Goal: Task Accomplishment & Management: Complete application form

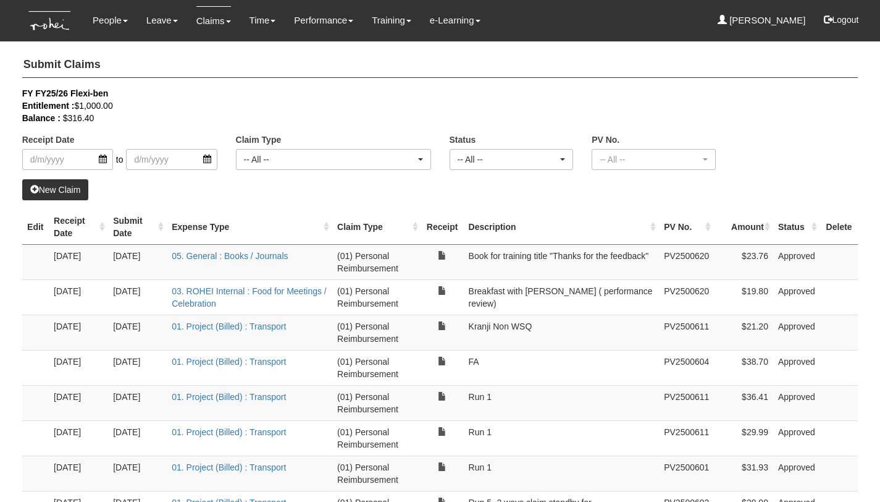
select select "50"
click at [69, 192] on link "New Claim" at bounding box center [55, 189] width 67 height 21
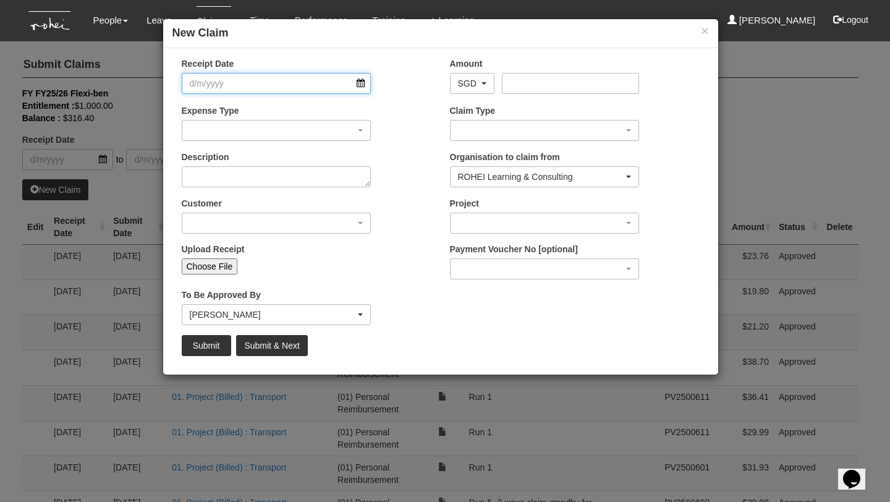
click at [361, 82] on input "Receipt Date" at bounding box center [277, 83] width 190 height 21
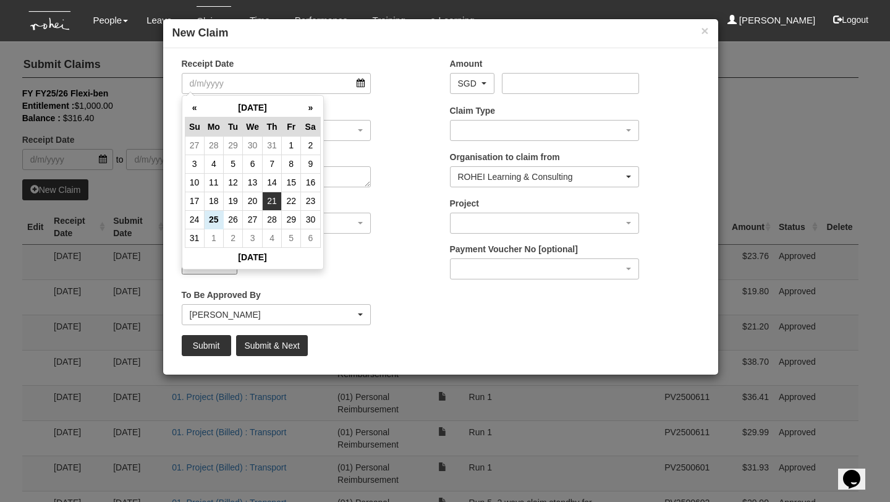
click at [265, 204] on td "21" at bounding box center [272, 200] width 19 height 19
type input "[DATE]"
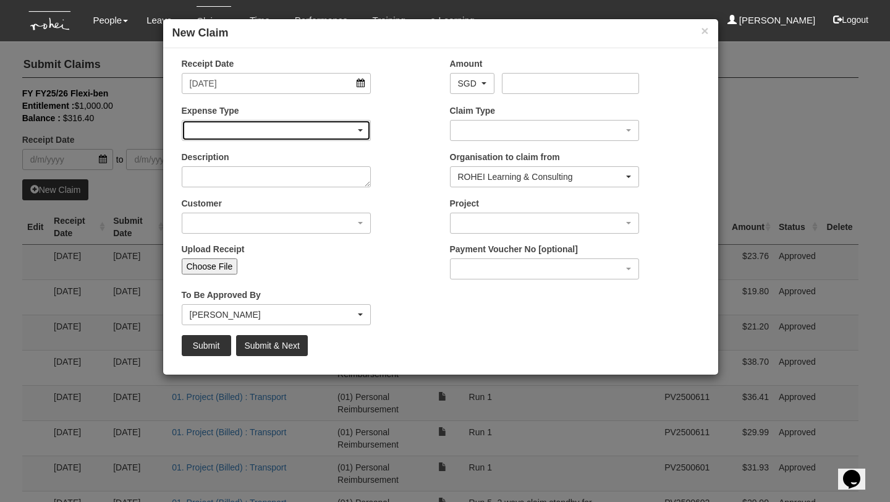
click at [272, 121] on div "button" at bounding box center [276, 130] width 188 height 20
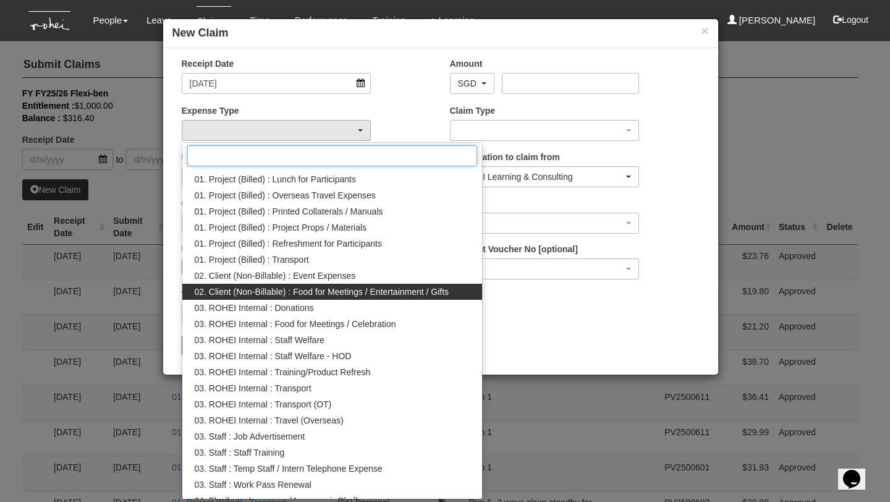
scroll to position [31, 0]
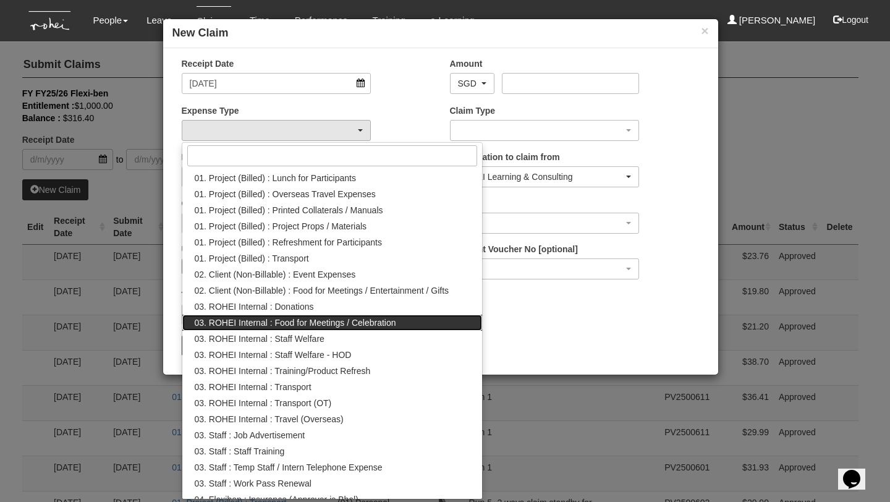
click at [399, 324] on link "03. ROHEI Internal : Food for Meetings / Celebration" at bounding box center [332, 322] width 300 height 16
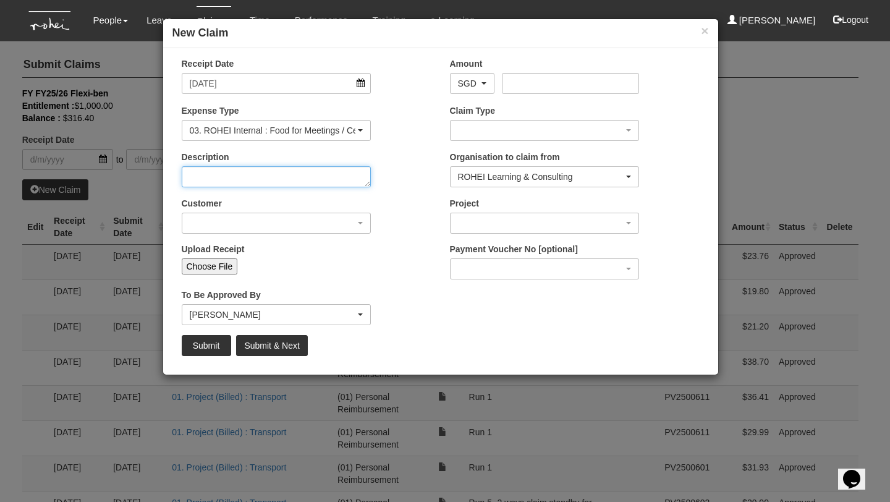
click at [276, 177] on textarea "Description" at bounding box center [277, 176] width 190 height 21
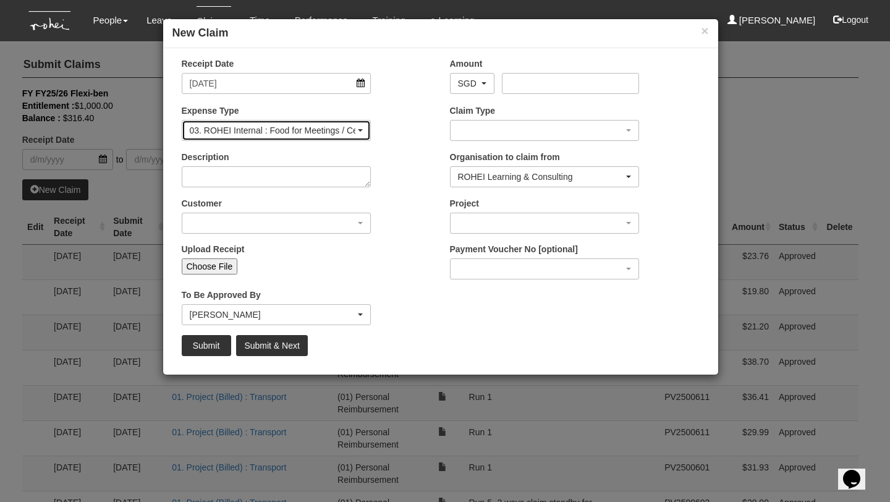
click at [314, 129] on div "03. ROHEI Internal : Food for Meetings / Celebration" at bounding box center [273, 130] width 166 height 12
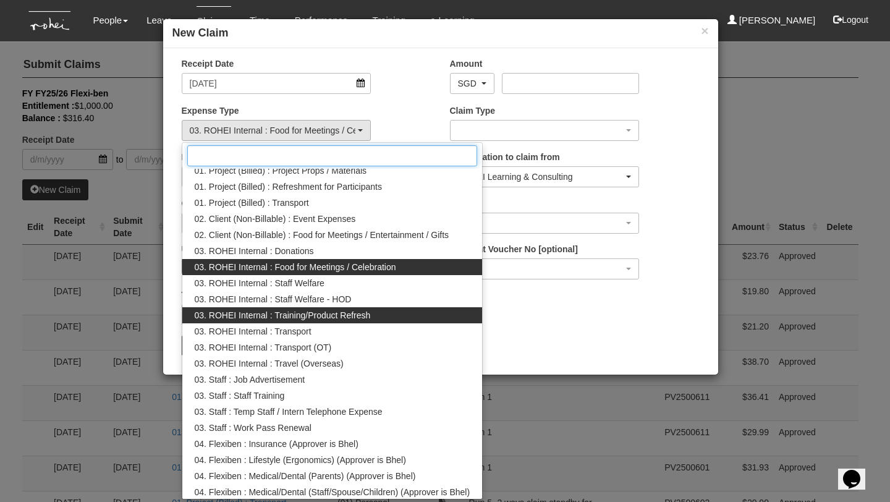
scroll to position [83, 0]
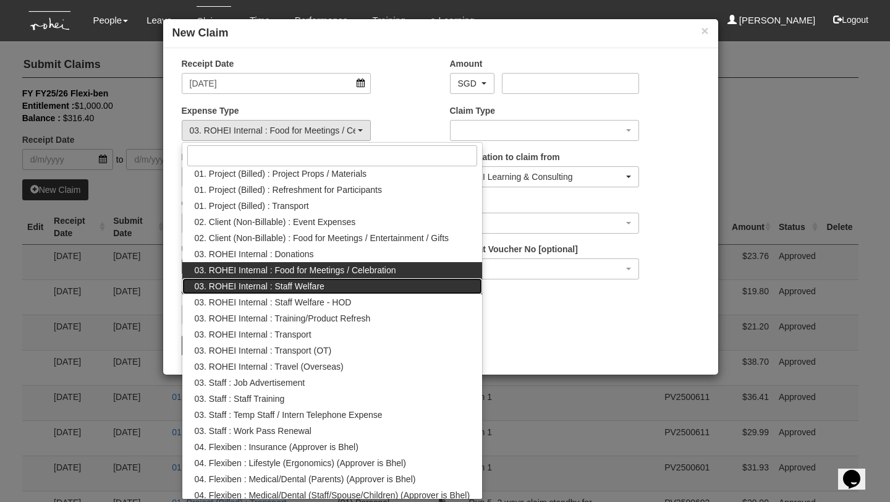
click at [374, 286] on link "03. ROHEI Internal : Staff Welfare" at bounding box center [332, 286] width 300 height 16
select select "210"
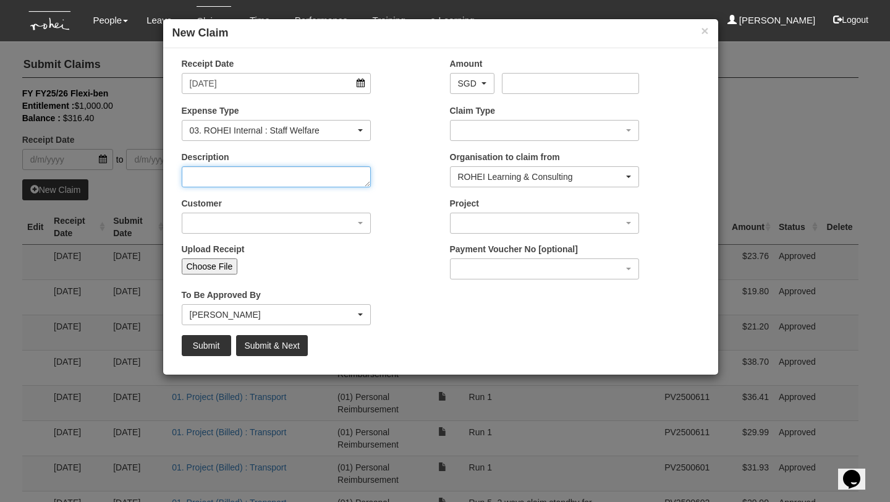
click at [349, 175] on textarea "Description" at bounding box center [277, 176] width 190 height 21
type textarea "M"
type textarea "Catch up with [PERSON_NAME] to manage her emotions"
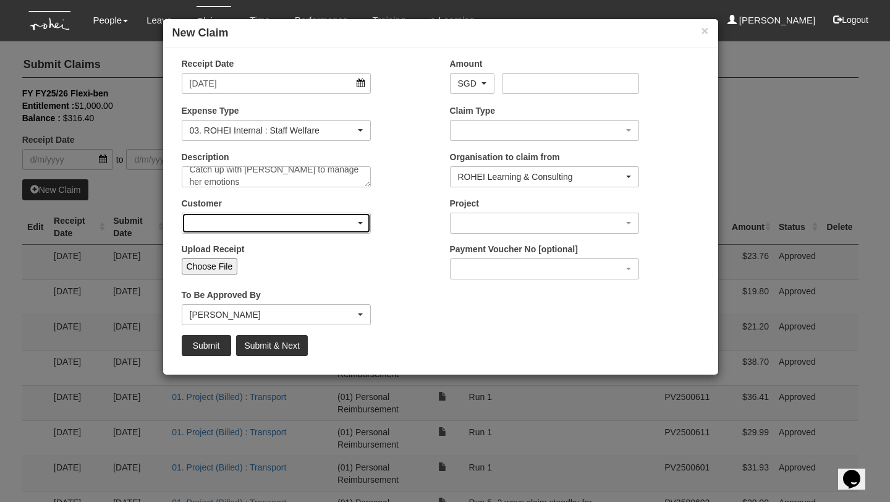
click at [296, 219] on div "button" at bounding box center [276, 223] width 188 height 20
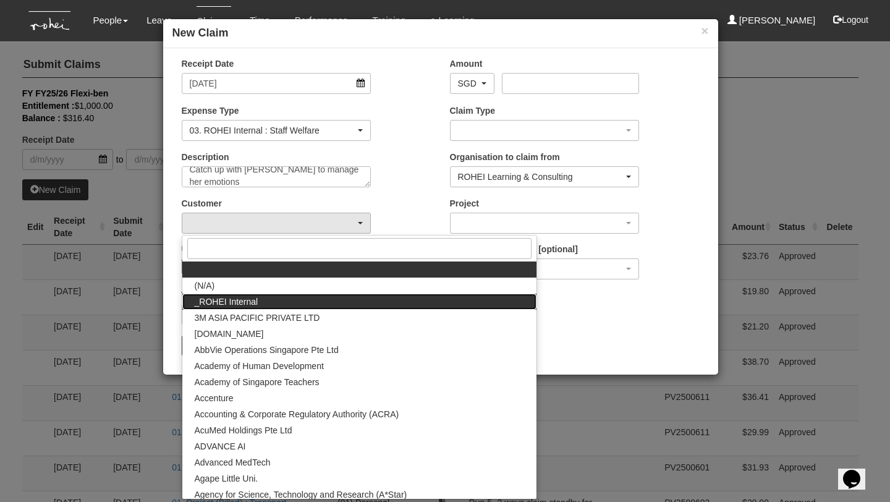
click at [305, 296] on link "_ROHEI Internal" at bounding box center [359, 301] width 354 height 16
select select "397"
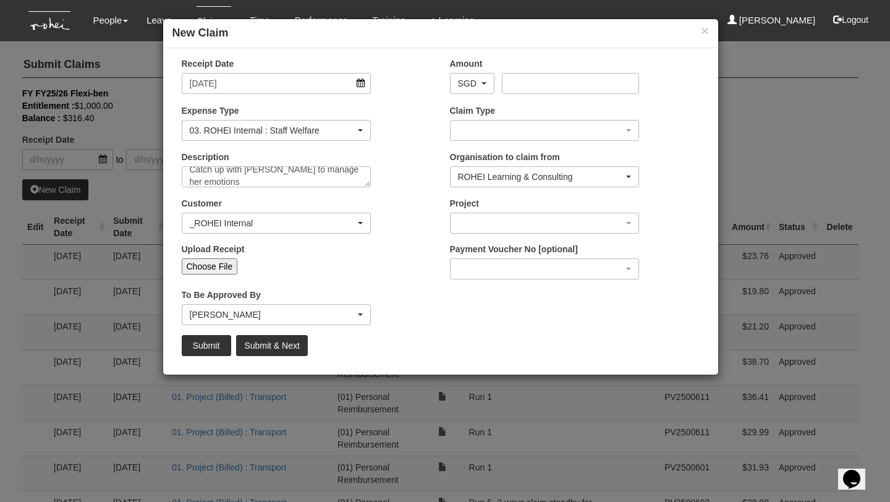
click at [214, 266] on input "Choose File" at bounding box center [210, 266] width 56 height 16
type input "C:\fakepath\[DATE] 73.26.jpeg"
type input "Choose Another File"
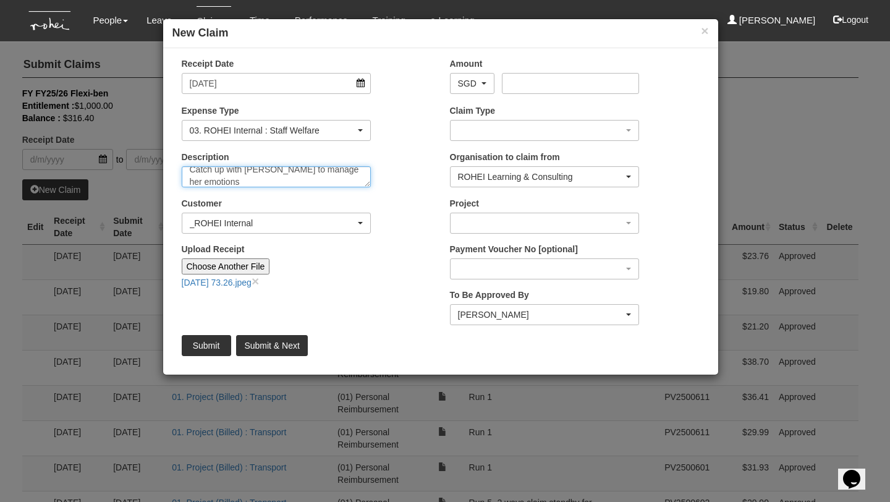
scroll to position [0, 0]
drag, startPoint x: 222, startPoint y: 169, endPoint x: 185, endPoint y: 168, distance: 36.5
click at [185, 168] on textarea "Catch up with [PERSON_NAME] to manage her emotions" at bounding box center [277, 176] width 190 height 21
type textarea "Dinner catch up with [PERSON_NAME] to manage her emotions"
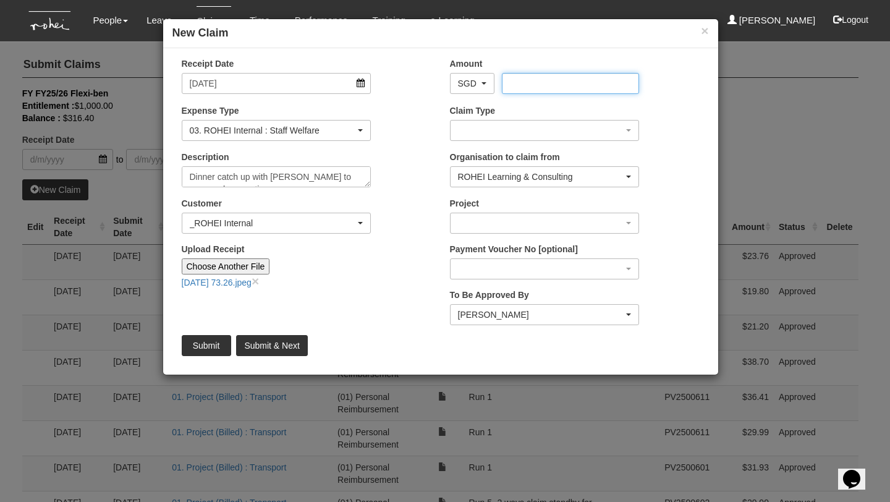
click at [541, 83] on input "Amount" at bounding box center [570, 83] width 137 height 21
type input "73.26"
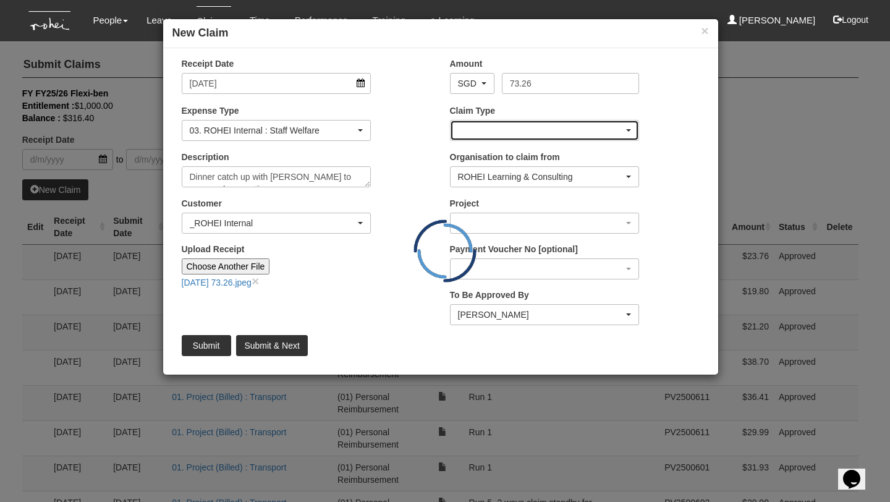
click at [592, 129] on div "button" at bounding box center [544, 130] width 188 height 20
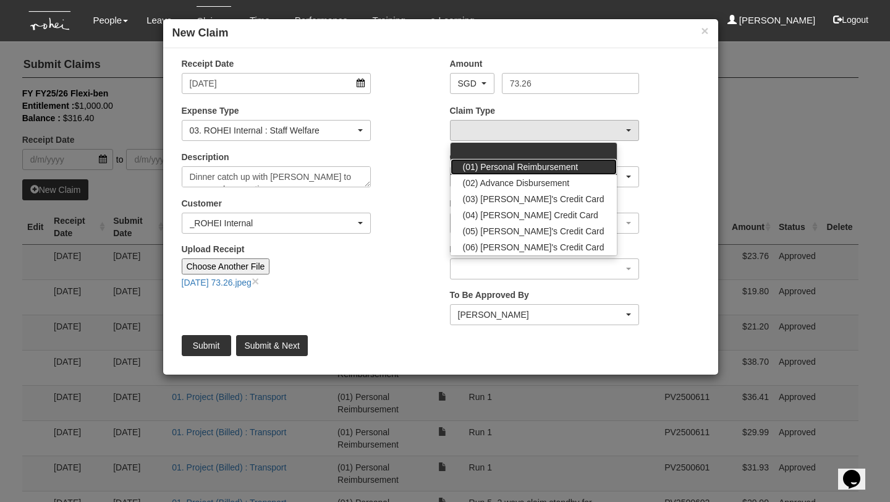
click at [537, 169] on span "(01) Personal Reimbursement" at bounding box center [521, 167] width 116 height 12
select select "14"
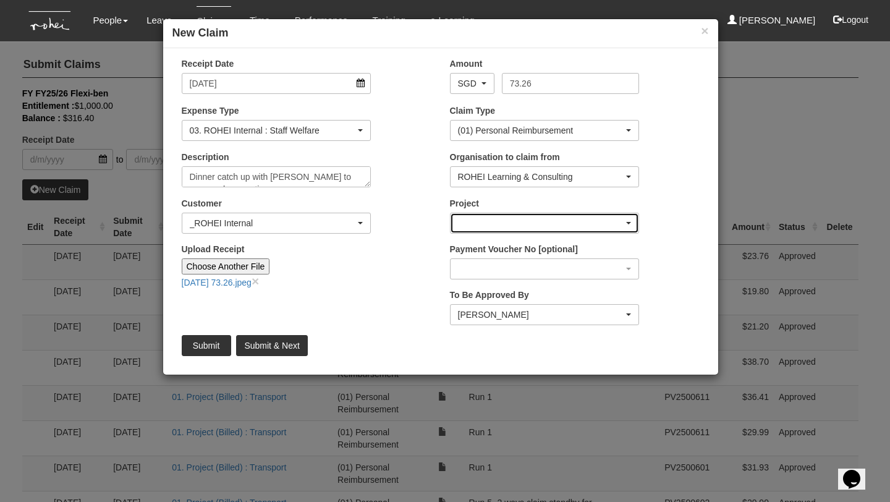
click at [542, 219] on div "button" at bounding box center [544, 223] width 188 height 20
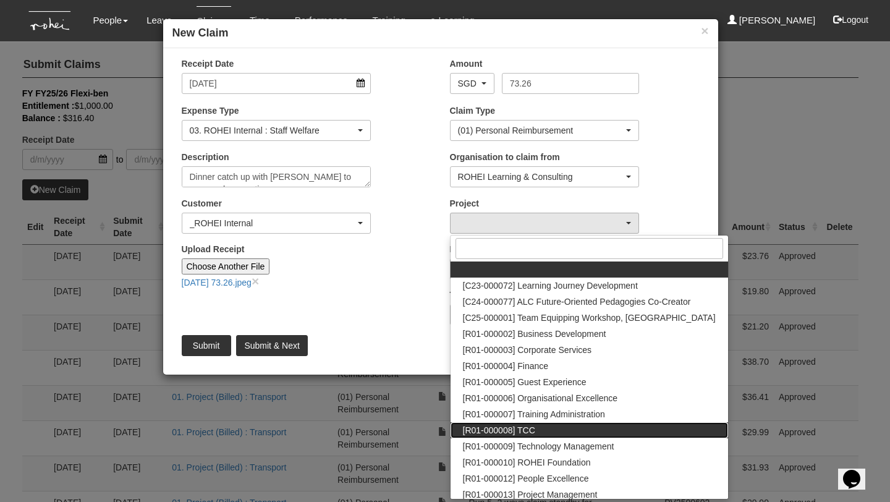
click at [546, 424] on link "[R01-000008] TCC" at bounding box center [588, 430] width 277 height 16
select select "1485"
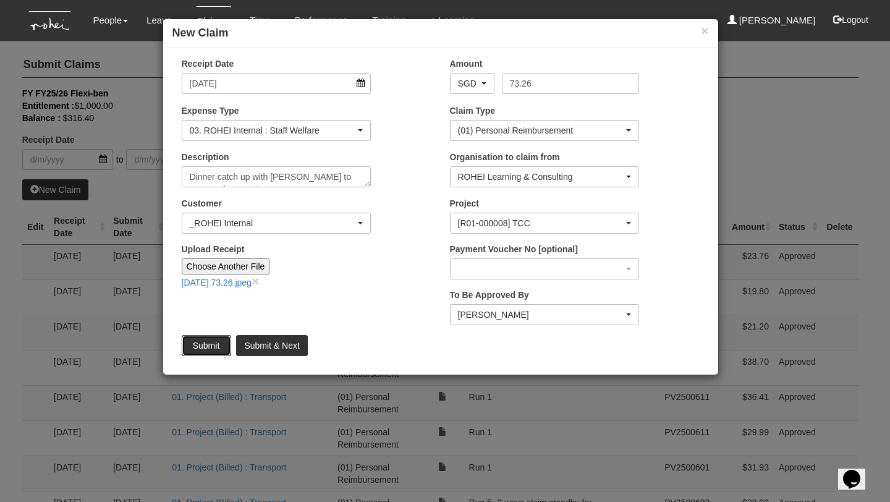
click at [206, 344] on input "Submit" at bounding box center [206, 345] width 49 height 21
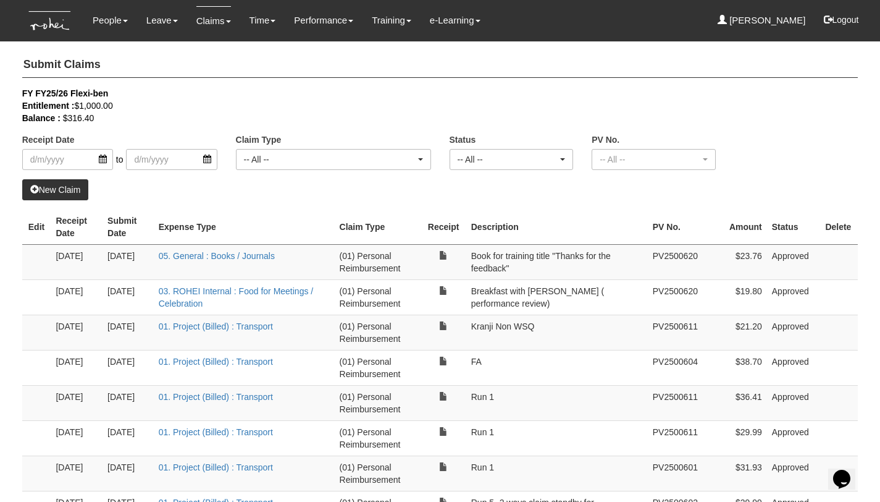
select select "50"
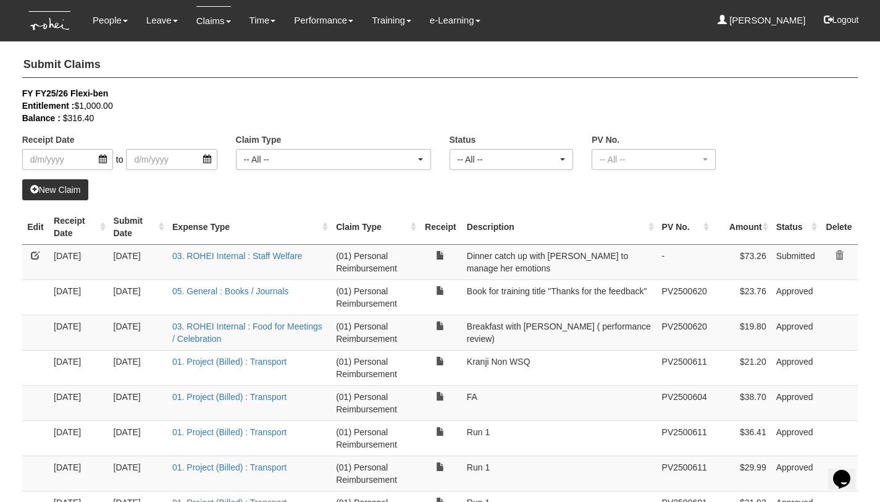
click at [49, 189] on link "New Claim" at bounding box center [55, 189] width 67 height 21
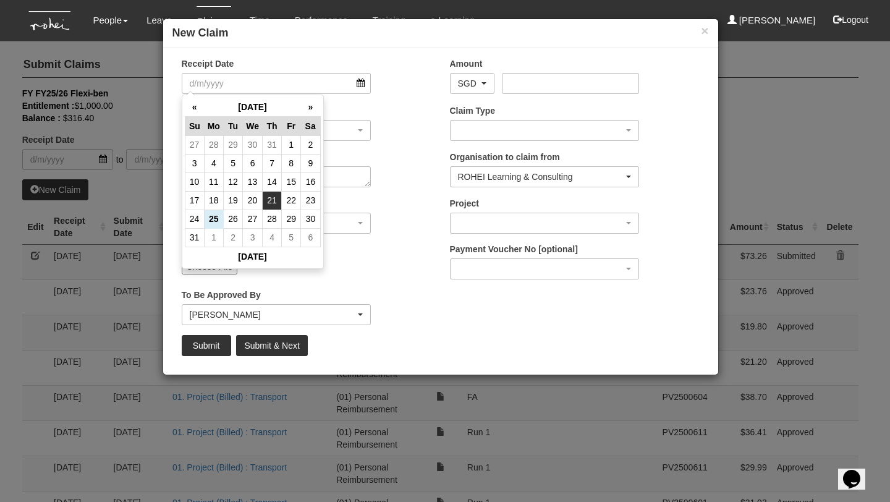
click at [269, 200] on td "21" at bounding box center [272, 200] width 19 height 19
type input "[DATE]"
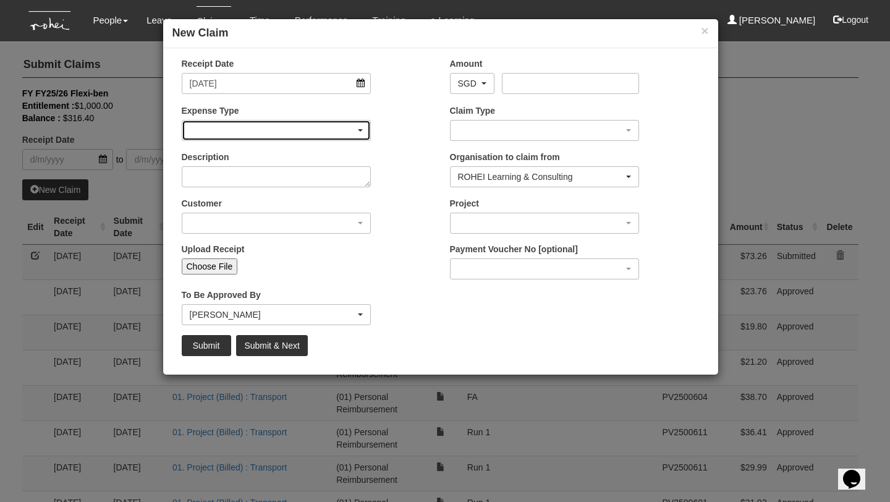
click at [306, 128] on div "button" at bounding box center [276, 130] width 188 height 20
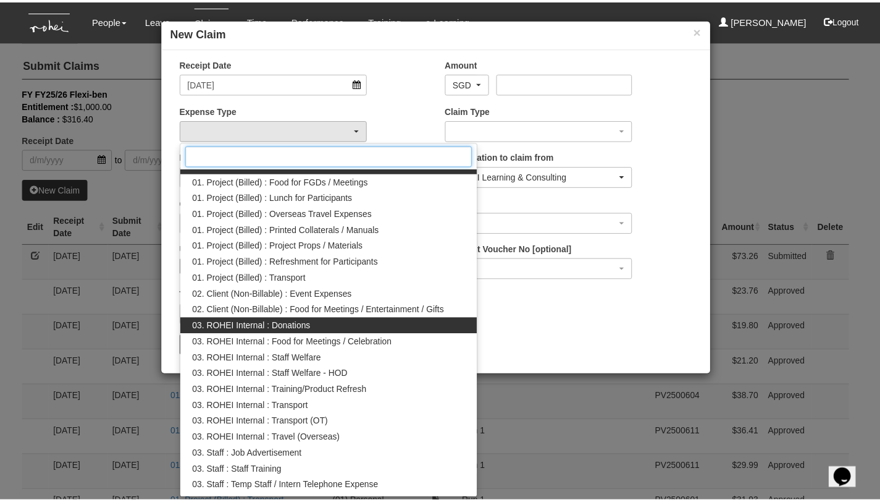
scroll to position [23, 0]
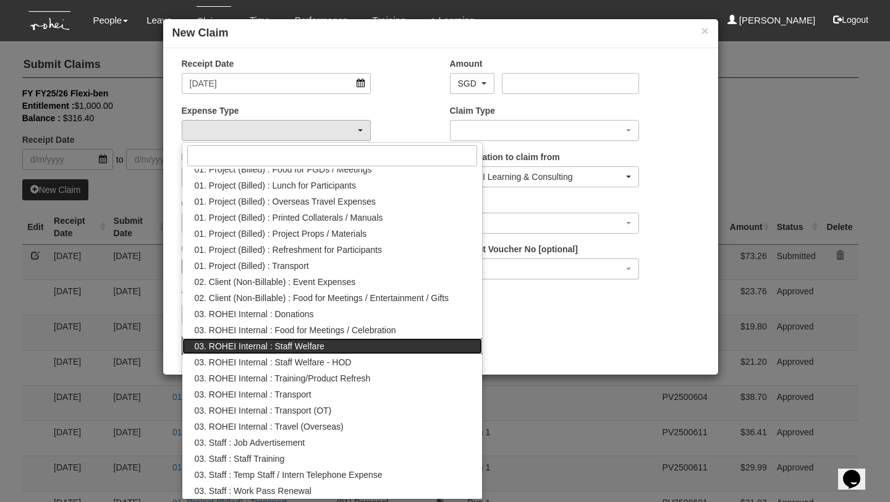
click at [330, 345] on link "03. ROHEI Internal : Staff Welfare" at bounding box center [332, 346] width 300 height 16
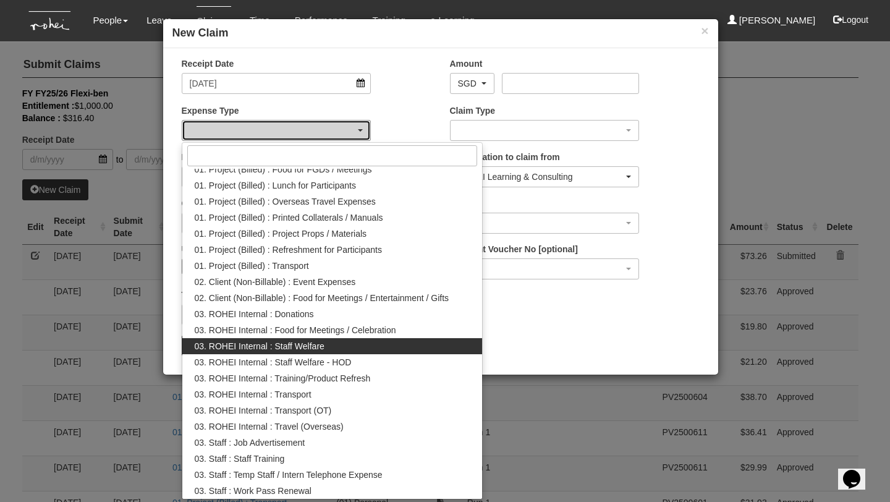
select select "210"
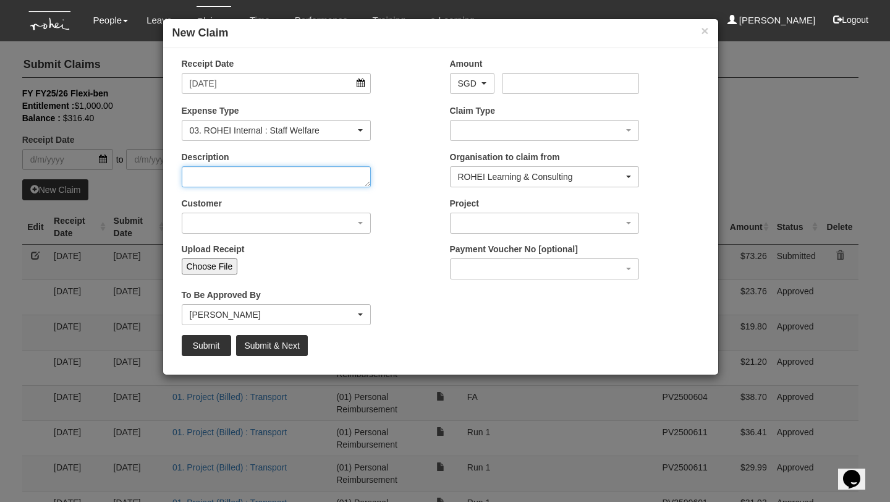
click at [309, 174] on textarea "Description" at bounding box center [277, 176] width 190 height 21
type textarea "C"
click at [277, 172] on textarea "Lunch catch up with [PERSON_NAME] and [PERSON_NAME]" at bounding box center [277, 176] width 190 height 21
type textarea "Lunch catch up with [PERSON_NAME] and [PERSON_NAME]"
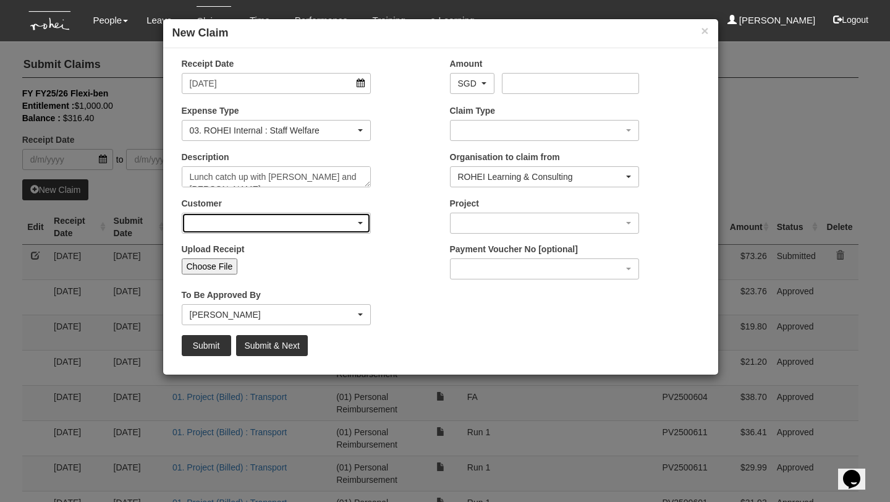
click at [272, 225] on div "button" at bounding box center [276, 223] width 188 height 20
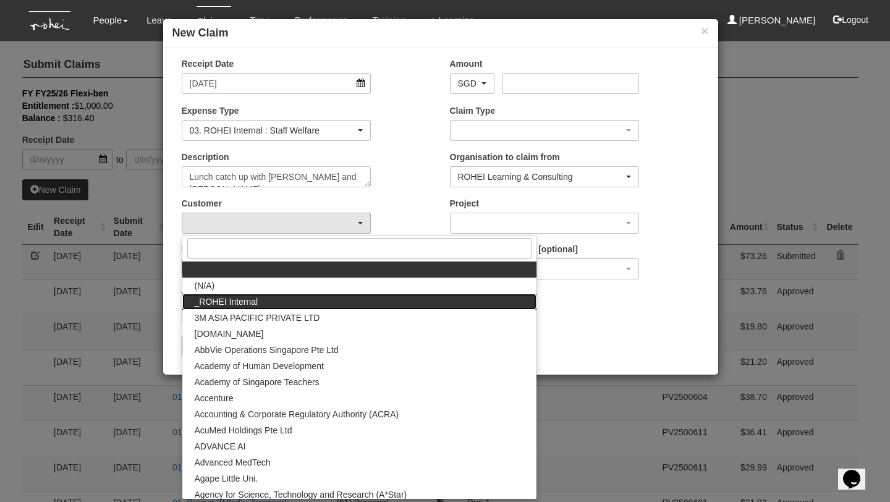
click at [260, 296] on link "_ROHEI Internal" at bounding box center [359, 301] width 354 height 16
select select "397"
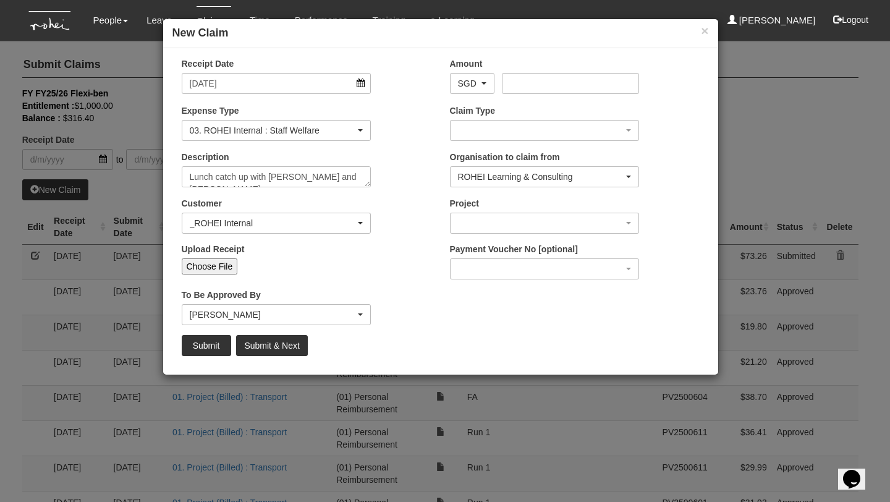
click at [215, 269] on input "Choose File" at bounding box center [210, 266] width 56 height 16
type input "C:\fakepath\[DATE] 27.50.jpeg"
type input "Choose Another File"
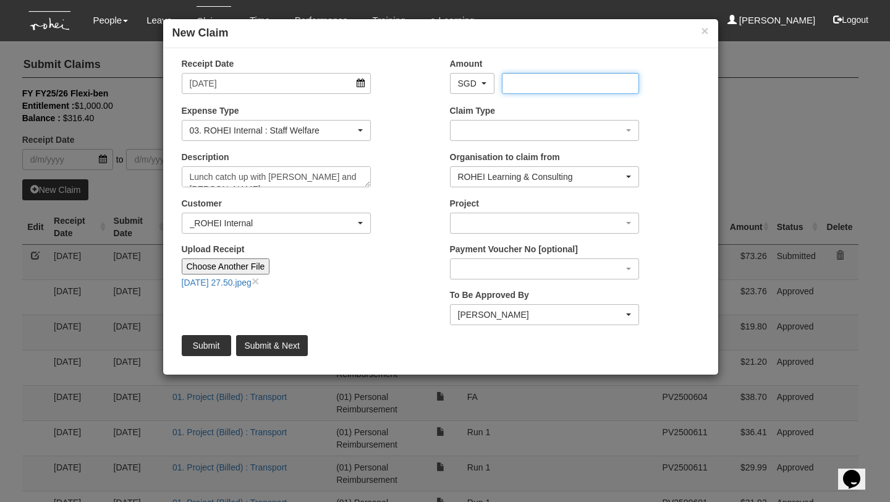
click at [552, 78] on input "Amount" at bounding box center [570, 83] width 137 height 21
type input "27.50"
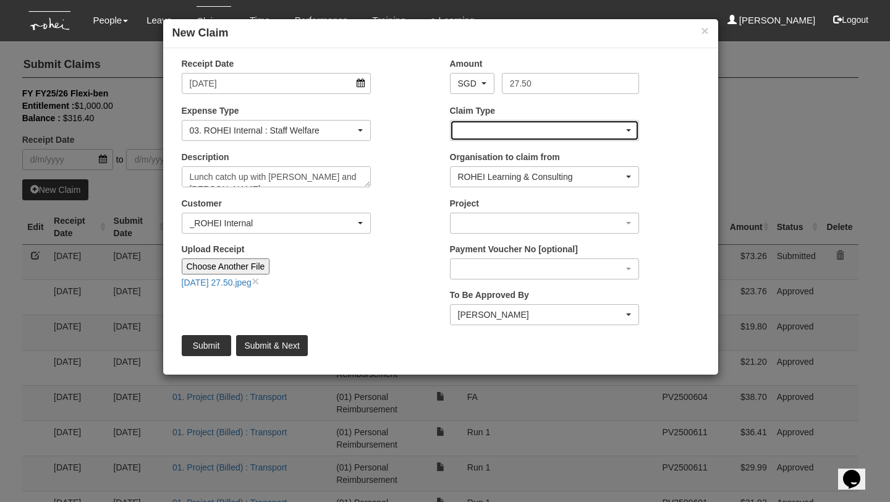
click at [581, 130] on div "button" at bounding box center [544, 130] width 188 height 20
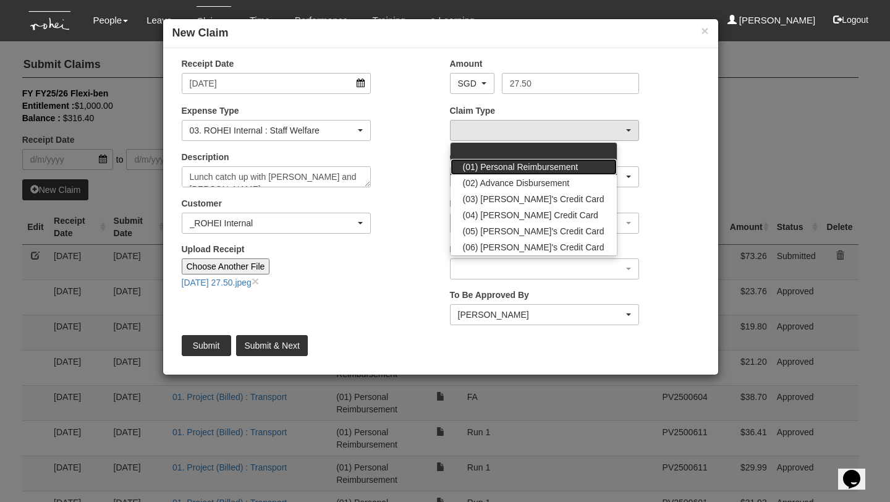
click at [542, 171] on span "(01) Personal Reimbursement" at bounding box center [521, 167] width 116 height 12
select select "14"
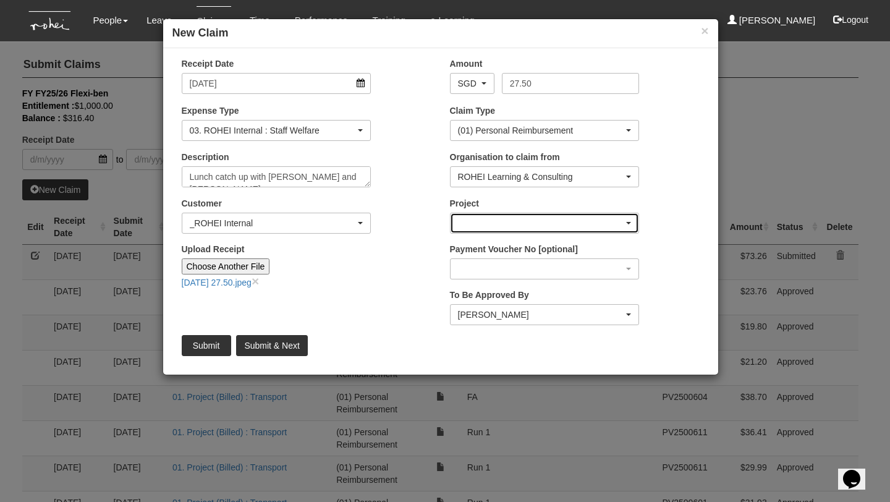
click at [537, 222] on div "button" at bounding box center [544, 223] width 188 height 20
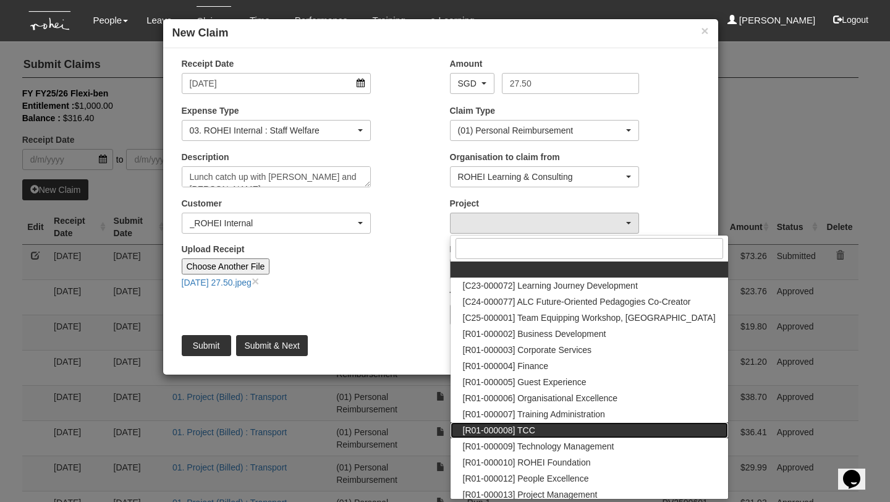
click at [541, 432] on link "[R01-000008] TCC" at bounding box center [588, 430] width 277 height 16
select select "1485"
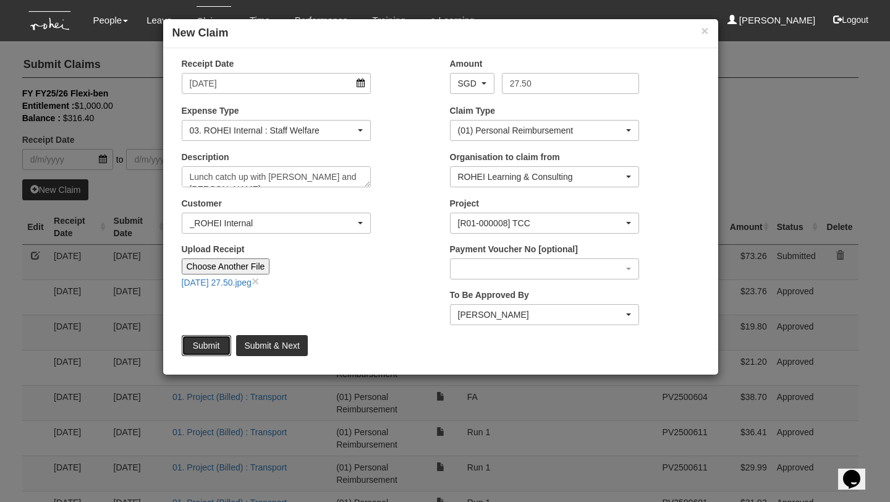
click at [190, 342] on input "Submit" at bounding box center [206, 345] width 49 height 21
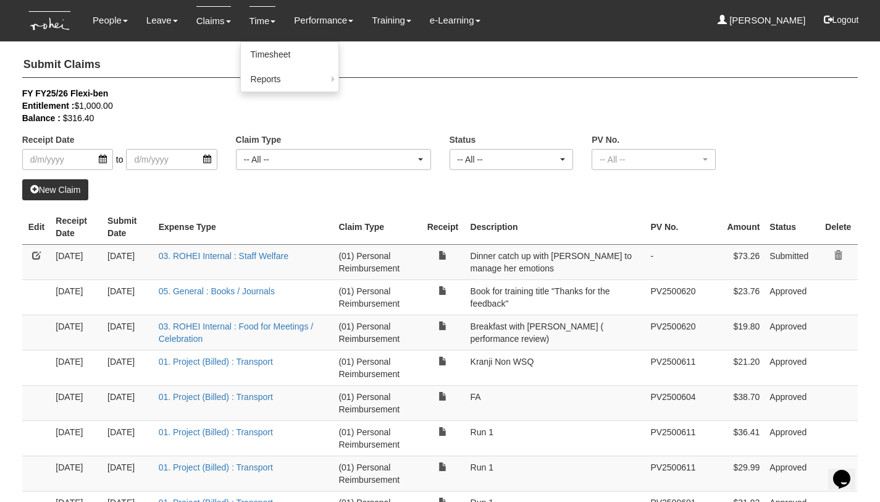
select select "50"
